Goal: Task Accomplishment & Management: Complete application form

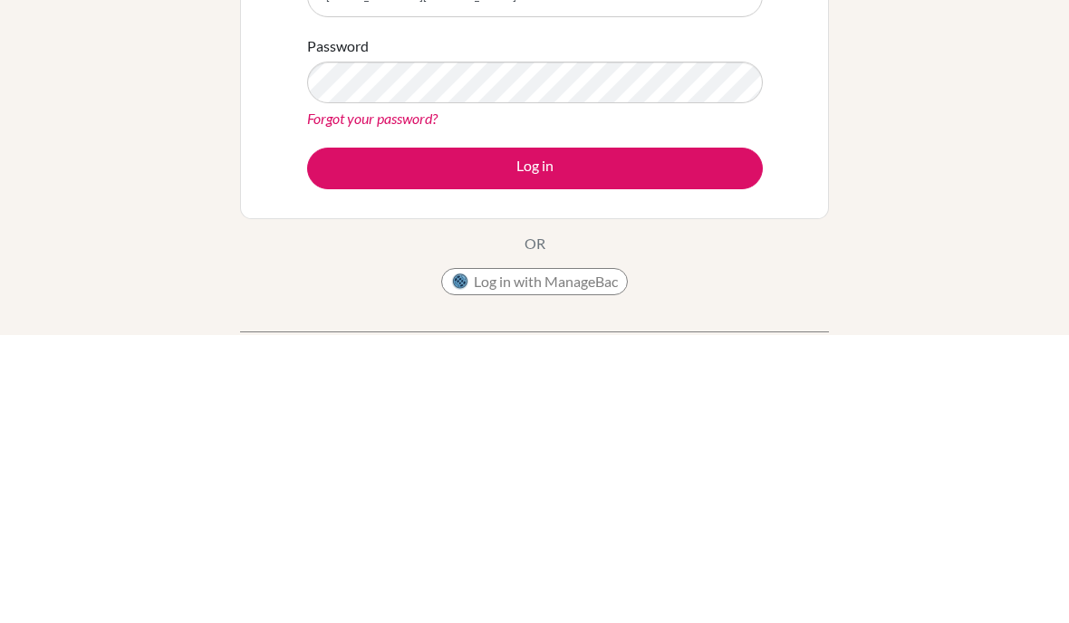
click at [681, 436] on button "Log in" at bounding box center [534, 457] width 455 height 42
click at [852, 121] on div "Welcome to BridgeU If your school is based in China, use app.bridge-u.com.cn to…" at bounding box center [534, 387] width 1069 height 592
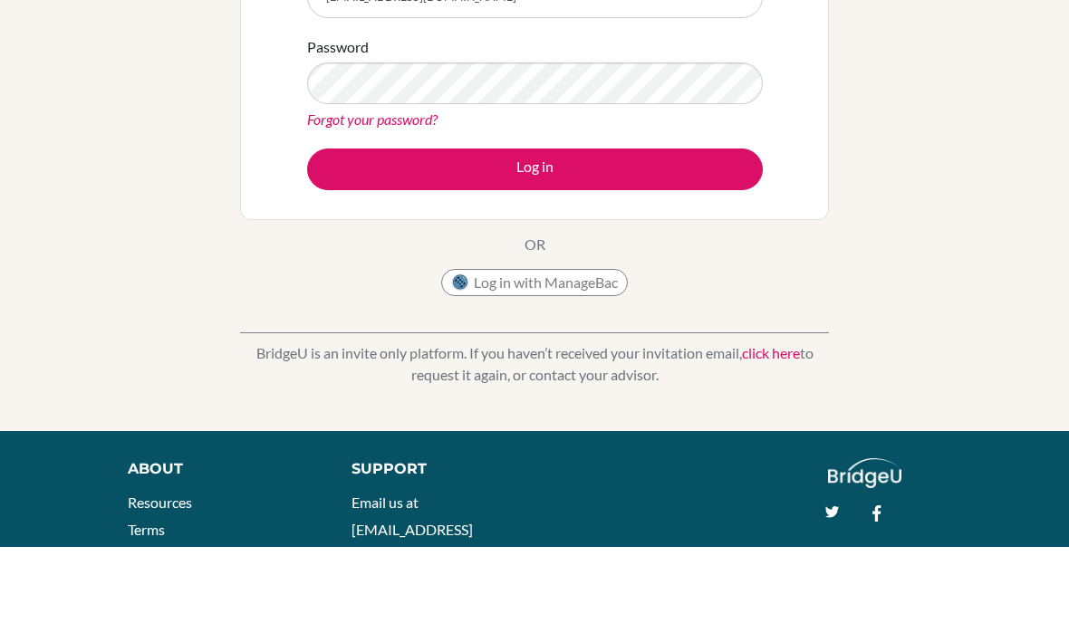
click at [247, 144] on div "Log in below to research, discover and apply to your dream university. Email si…" at bounding box center [534, 128] width 589 height 336
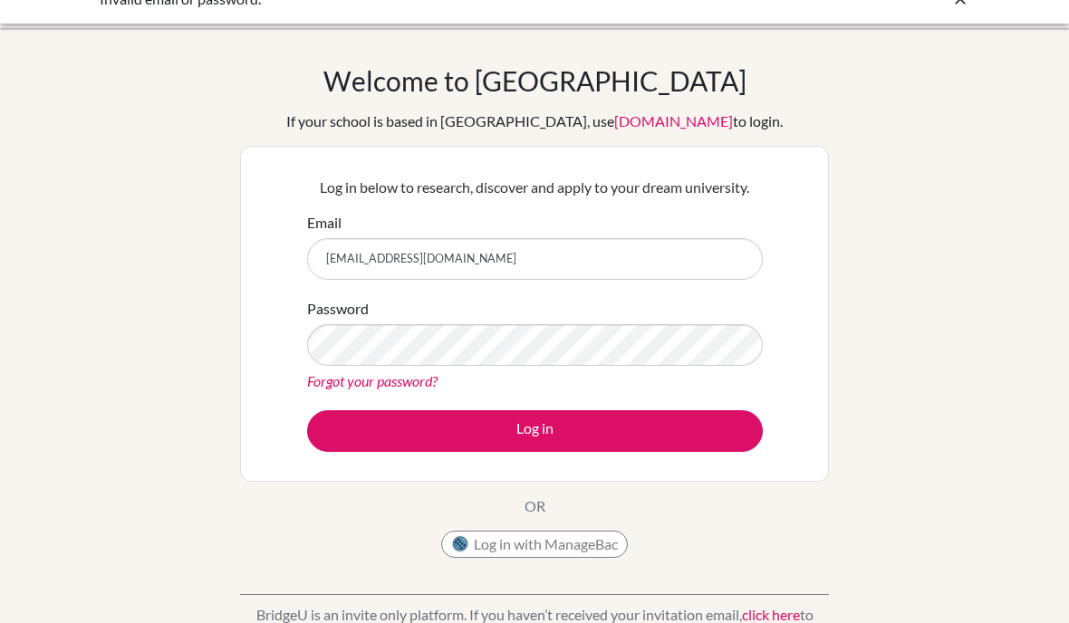
scroll to position [0, 0]
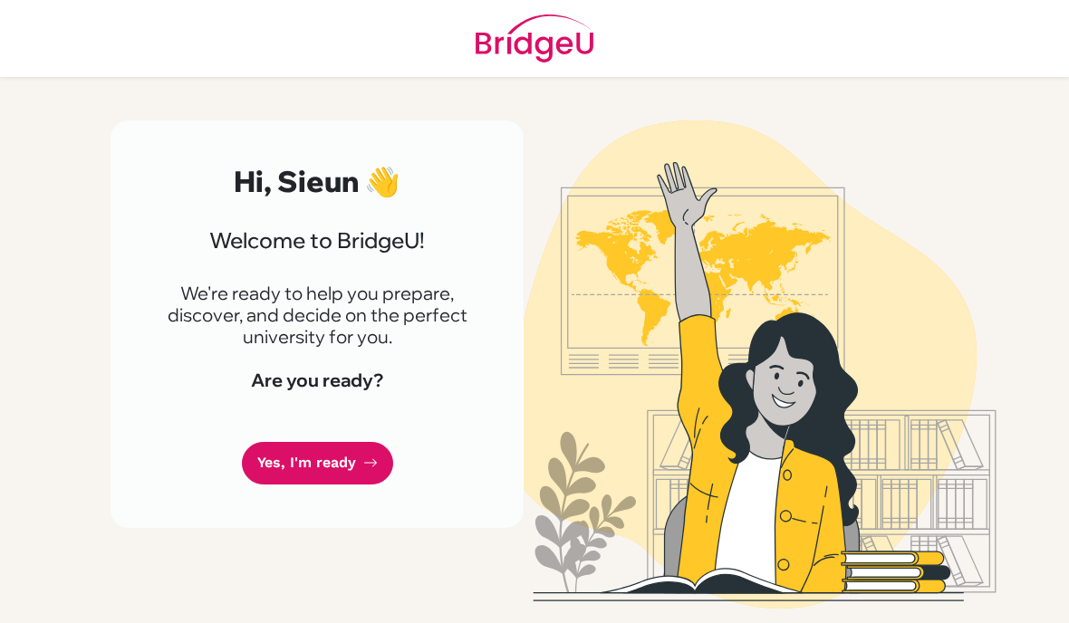
scroll to position [31, 0]
click at [350, 446] on link "Yes, I'm ready" at bounding box center [317, 463] width 151 height 43
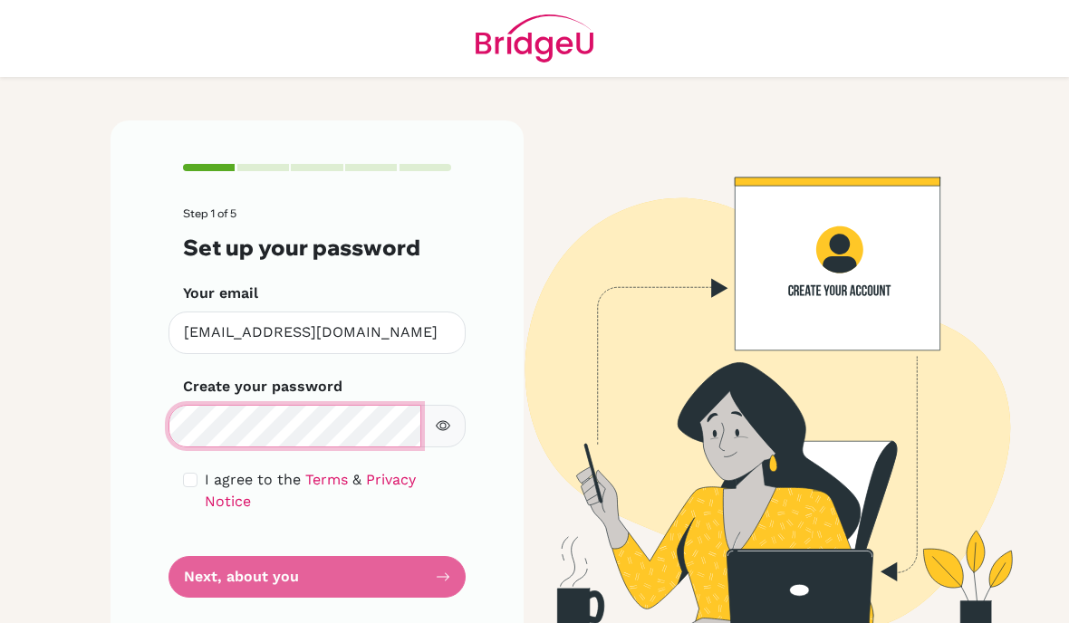
scroll to position [27, 0]
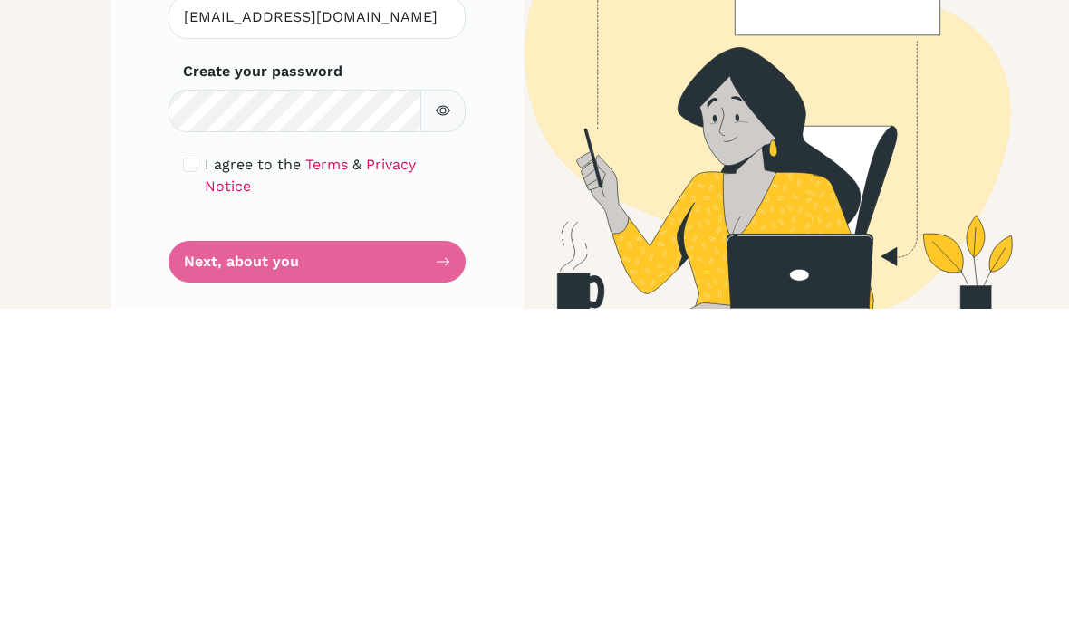
click at [446, 418] on icon "button" at bounding box center [443, 425] width 14 height 14
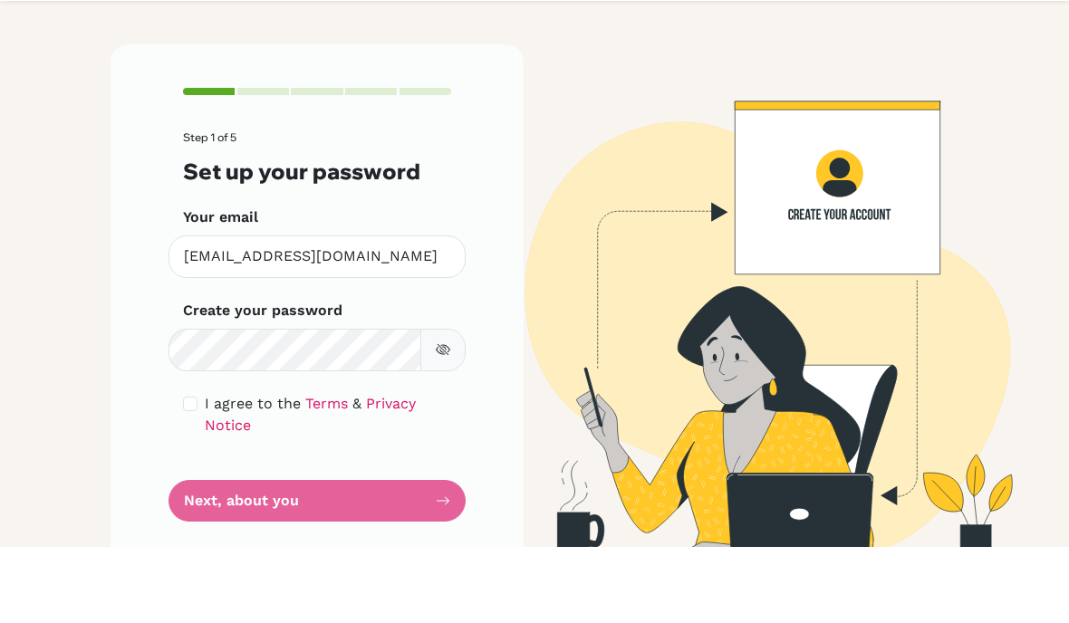
click at [196, 469] on div "I agree to the Terms & Privacy Notice" at bounding box center [317, 490] width 268 height 43
click at [187, 318] on form "Step 1 of 5 Set up your password Your email siechoi@bbis.de Invalid email Creat…" at bounding box center [317, 402] width 268 height 390
click at [188, 473] on input "checkbox" at bounding box center [190, 480] width 14 height 14
checkbox input "true"
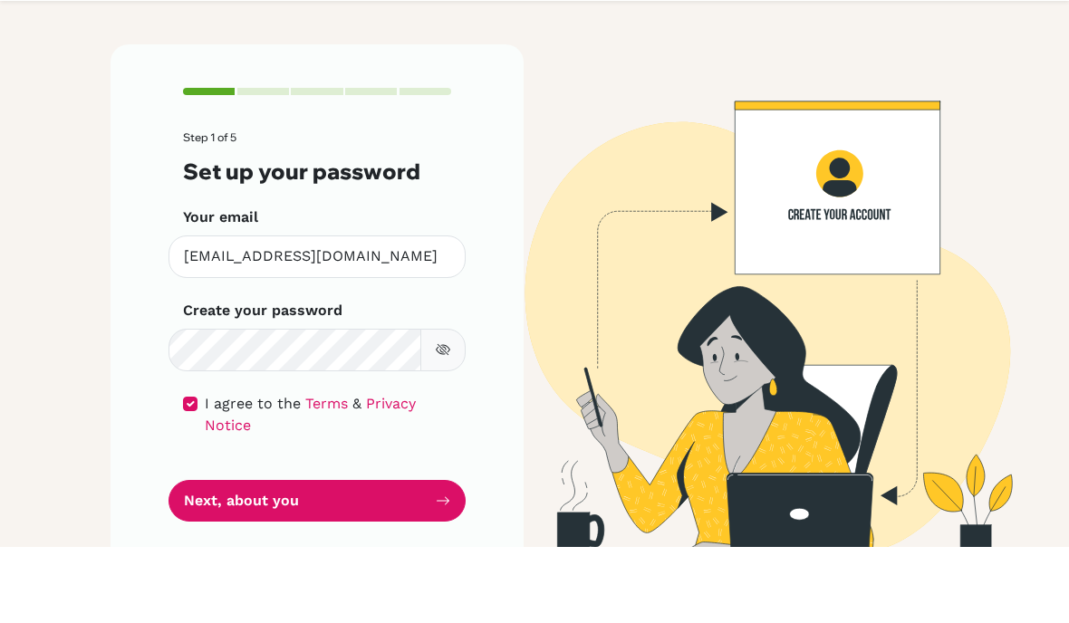
click at [213, 556] on button "Next, about you" at bounding box center [316, 577] width 297 height 43
